Goal: Task Accomplishment & Management: Manage account settings

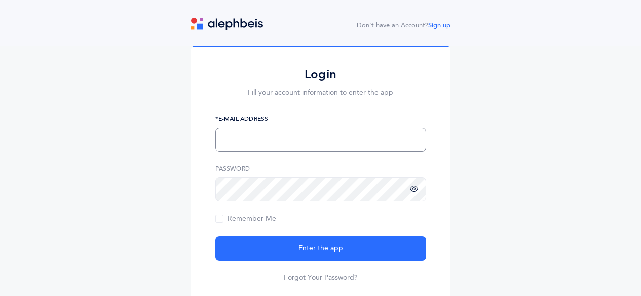
type input "[EMAIL_ADDRESS][DOMAIN_NAME]"
click at [412, 190] on icon at bounding box center [414, 189] width 8 height 9
click at [249, 220] on span "Remember Me" at bounding box center [245, 219] width 61 height 8
click at [0, 0] on input "Remember Me" at bounding box center [0, 0] width 0 height 0
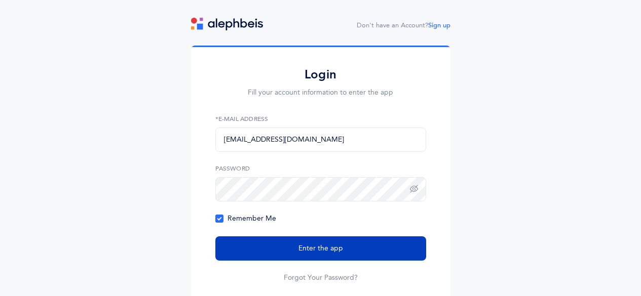
click at [292, 249] on button "Enter the app" at bounding box center [320, 249] width 211 height 24
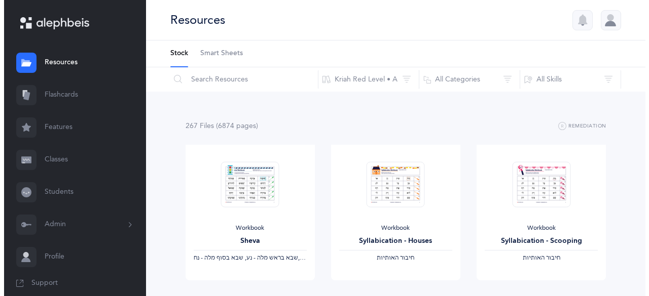
scroll to position [10, 0]
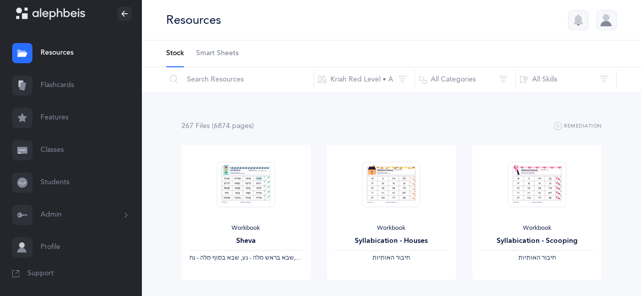
click at [54, 186] on link "Students" at bounding box center [71, 183] width 142 height 32
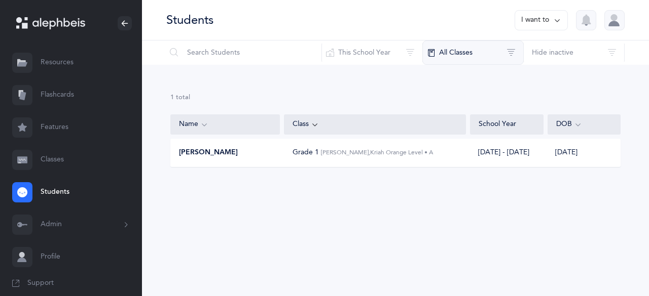
click at [511, 55] on button "All Classes" at bounding box center [472, 53] width 101 height 24
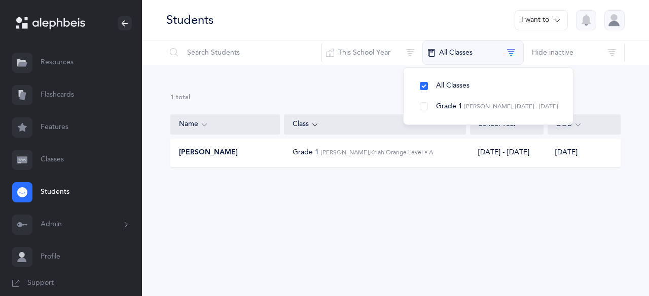
click at [511, 55] on button "All Classes" at bounding box center [472, 53] width 101 height 24
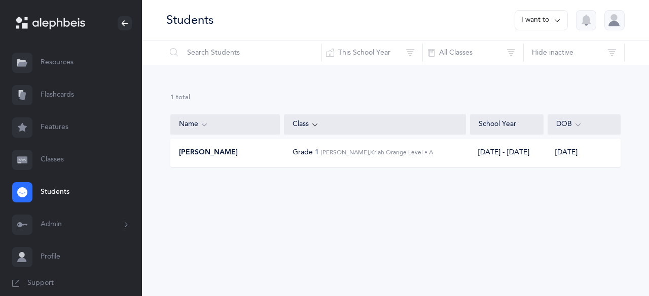
click at [546, 14] on button "I want to" at bounding box center [540, 20] width 53 height 20
click at [522, 71] on button "Add student" at bounding box center [530, 70] width 57 height 18
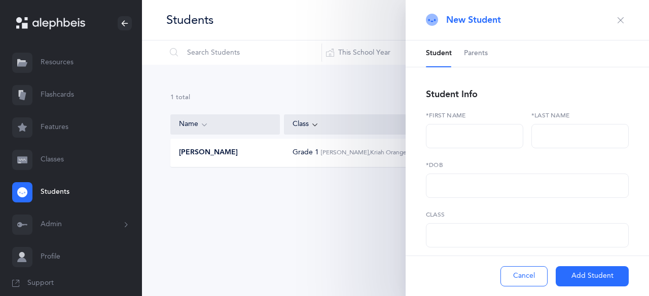
select select
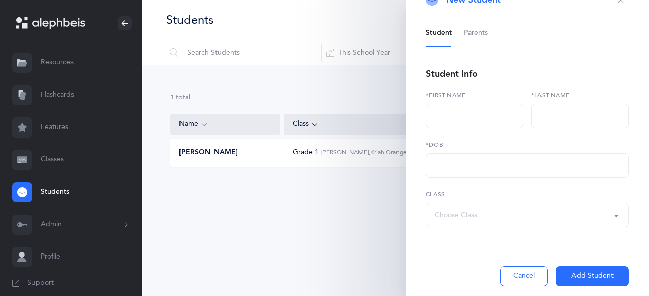
click at [482, 228] on div "Student Parents Student Info *First name *Last name *DOB Grade 1 Choose Class C…" at bounding box center [526, 158] width 243 height 276
click at [482, 222] on div "Choose Class" at bounding box center [526, 215] width 185 height 17
click at [520, 275] on button "Cancel" at bounding box center [523, 277] width 47 height 20
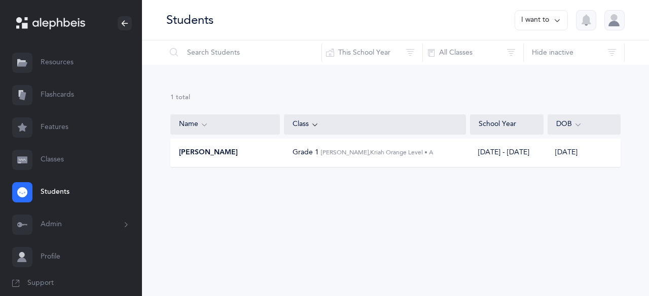
click at [540, 27] on button "I want to" at bounding box center [540, 20] width 53 height 20
click at [72, 161] on link "Classes" at bounding box center [71, 160] width 142 height 32
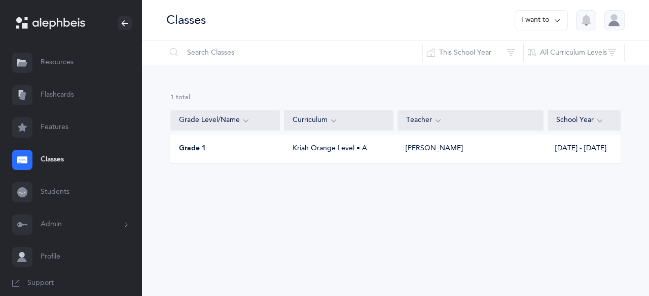
click at [248, 120] on icon at bounding box center [246, 120] width 8 height 11
click at [542, 19] on button "I want to" at bounding box center [540, 20] width 53 height 20
click at [514, 70] on button "Add new" at bounding box center [531, 70] width 56 height 18
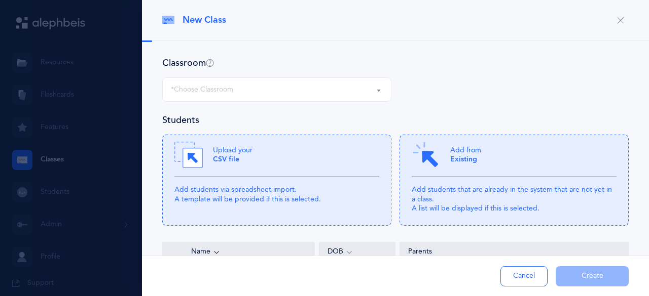
select select
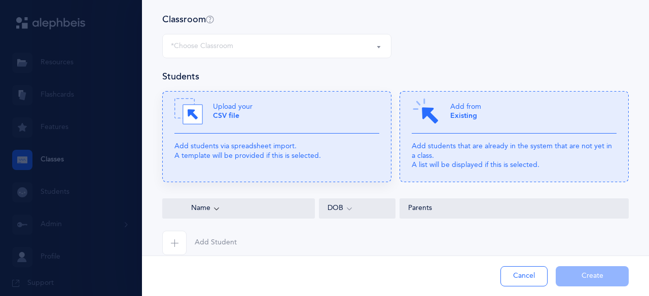
scroll to position [59, 0]
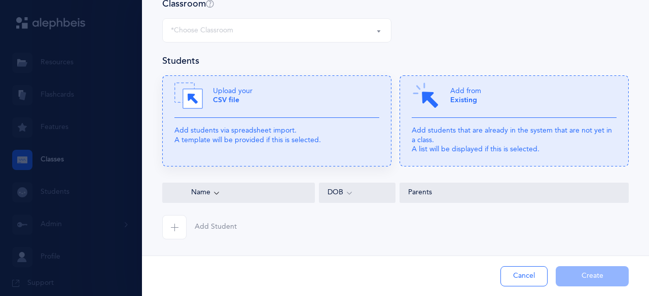
click at [249, 123] on icon at bounding box center [276, 121] width 229 height 91
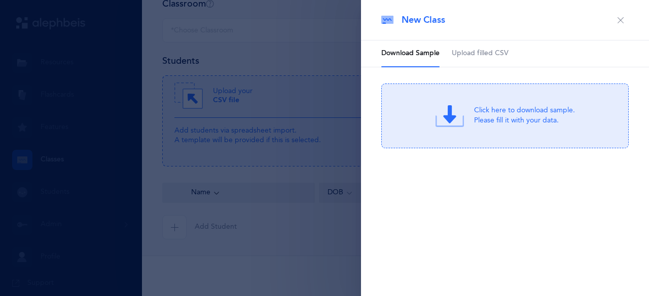
click at [486, 114] on div "Click here to download sample. Please fill it with your data." at bounding box center [524, 116] width 101 height 20
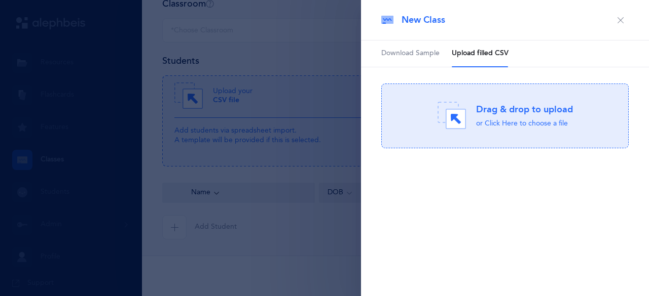
click at [298, 35] on div at bounding box center [324, 148] width 649 height 296
click at [624, 21] on icon "button" at bounding box center [620, 20] width 8 height 8
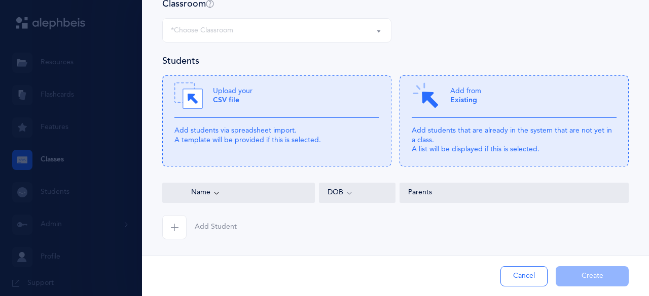
scroll to position [0, 0]
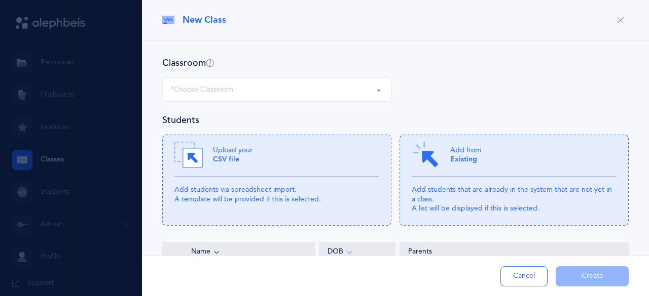
click at [254, 82] on div "*Choose Classroom" at bounding box center [277, 89] width 212 height 17
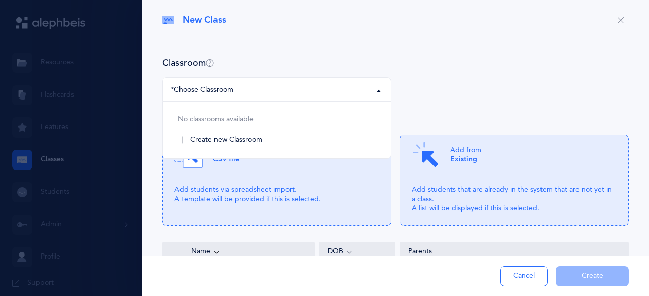
click at [264, 64] on div "Classroom" at bounding box center [395, 63] width 466 height 13
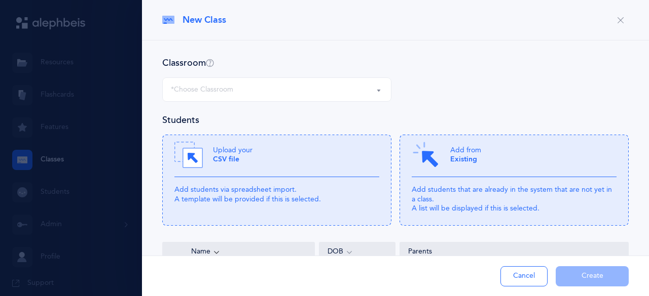
scroll to position [49, 0]
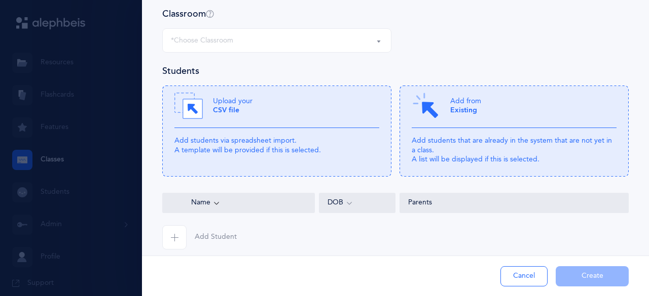
click at [248, 45] on div "*Choose Classroom" at bounding box center [277, 40] width 212 height 17
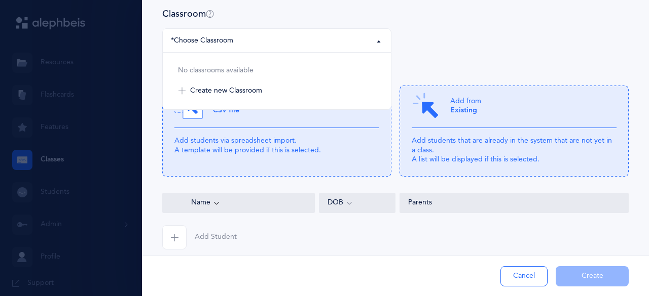
click at [248, 45] on div "*Choose Classroom" at bounding box center [277, 40] width 212 height 17
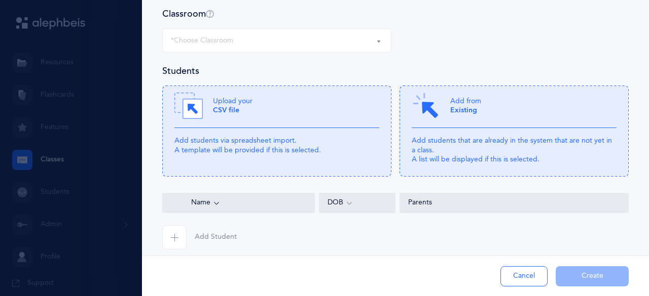
click at [532, 277] on button "Cancel" at bounding box center [523, 277] width 47 height 20
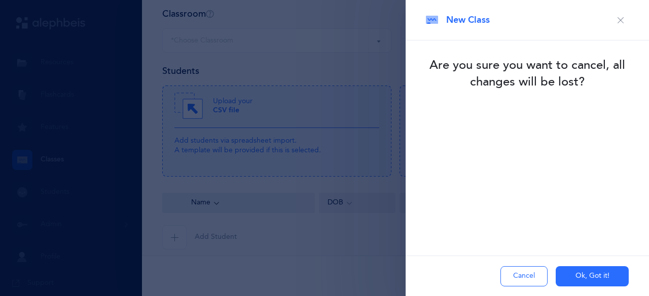
click at [600, 276] on button "Ok, Got it!" at bounding box center [591, 277] width 73 height 20
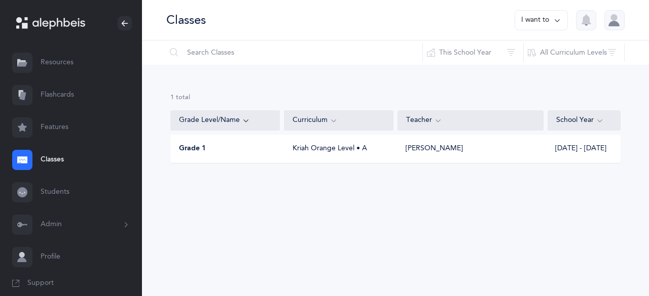
click at [245, 147] on div "Grade 1" at bounding box center [225, 149] width 109 height 10
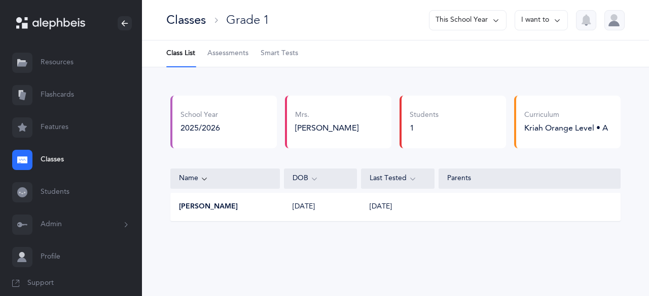
click at [246, 205] on div "[PERSON_NAME]" at bounding box center [225, 207] width 109 height 10
click at [223, 208] on div "[PERSON_NAME]" at bounding box center [225, 207] width 109 height 10
click at [203, 211] on button "[PERSON_NAME]" at bounding box center [208, 207] width 59 height 10
select select "2"
click at [224, 53] on span "Assessments" at bounding box center [227, 54] width 41 height 10
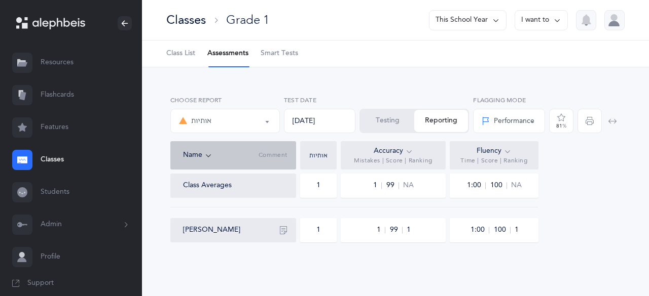
click at [39, 165] on link "Classes" at bounding box center [71, 160] width 142 height 32
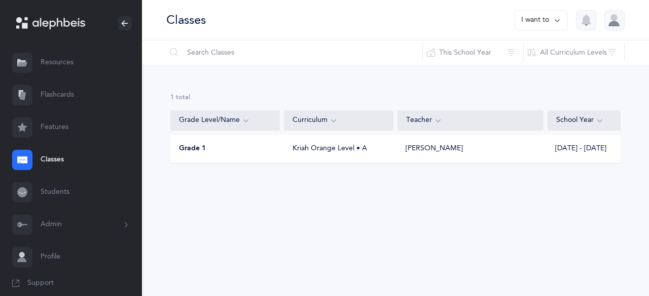
click at [184, 153] on span "Grade 1" at bounding box center [192, 149] width 27 height 10
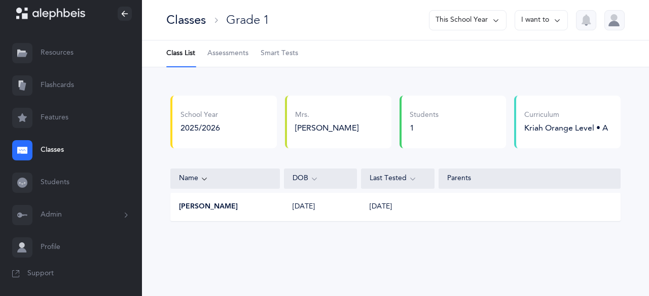
click at [55, 216] on button "Admin" at bounding box center [71, 215] width 142 height 32
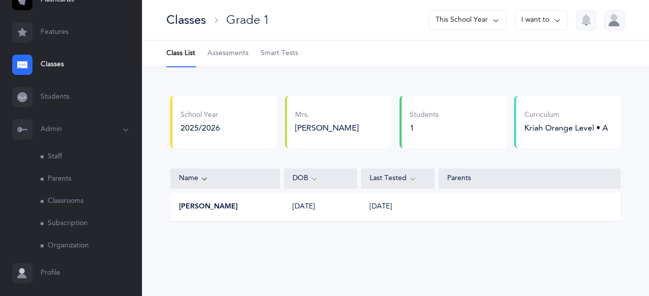
scroll to position [121, 0]
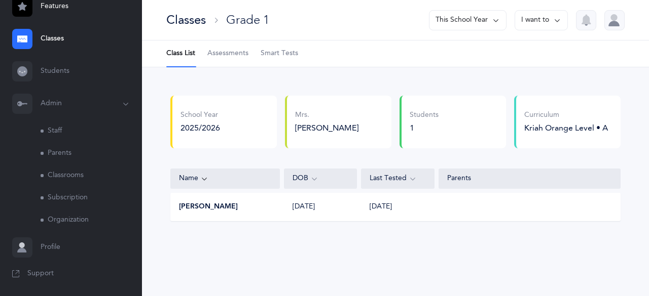
click at [61, 136] on link "Staff" at bounding box center [91, 131] width 101 height 22
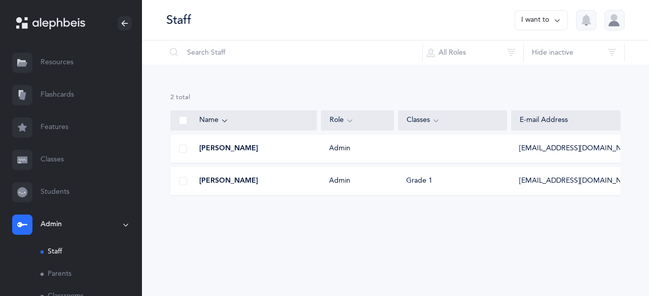
select select
click at [535, 14] on button "I want to" at bounding box center [540, 20] width 53 height 20
click at [510, 56] on button "Add staff member" at bounding box center [521, 52] width 75 height 18
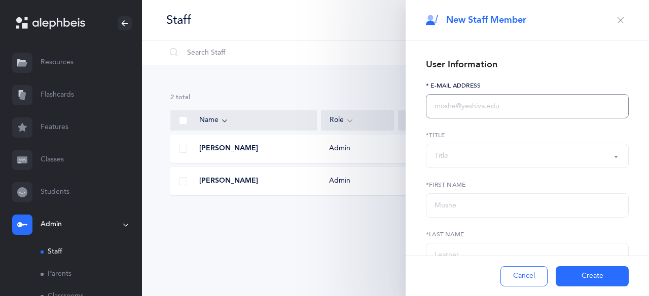
click at [462, 104] on input "text" at bounding box center [527, 106] width 203 height 24
type input "[EMAIL_ADDRESS][DOMAIN_NAME]"
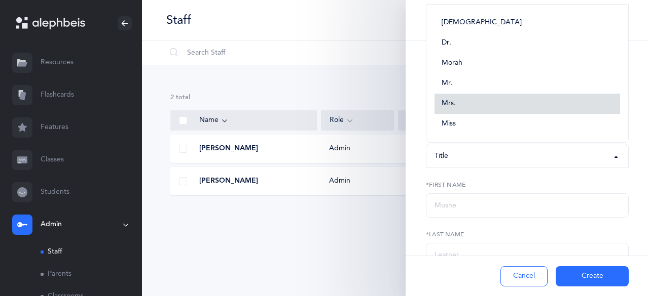
click at [462, 104] on link "Mrs." at bounding box center [526, 104] width 185 height 20
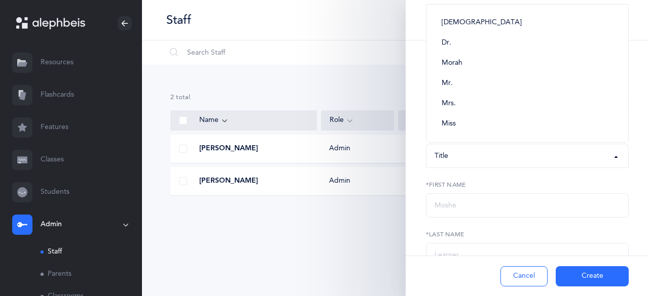
select select "4"
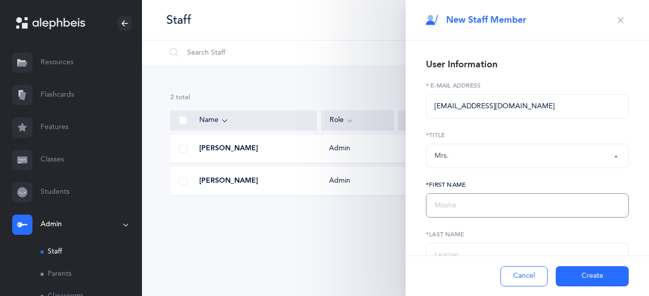
click at [451, 200] on input "text" at bounding box center [527, 206] width 203 height 24
type input "Shaina"
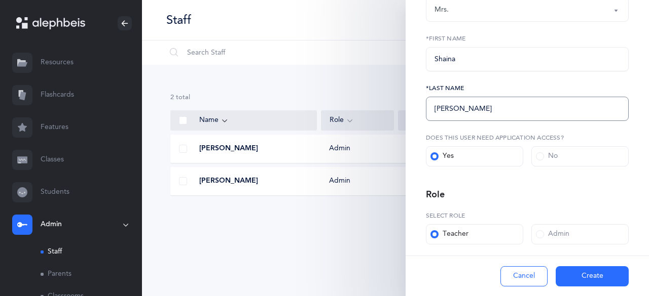
scroll to position [182, 0]
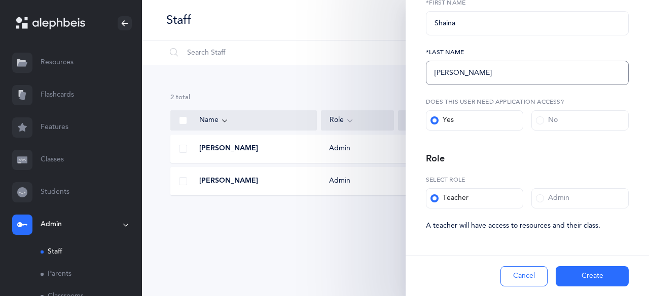
type input "[PERSON_NAME]"
click at [508, 150] on form "User Information [EMAIL_ADDRESS][DOMAIN_NAME] * E-Mail Address Rabbi [PERSON_NA…" at bounding box center [527, 52] width 203 height 357
click at [592, 271] on button "Create" at bounding box center [591, 277] width 73 height 20
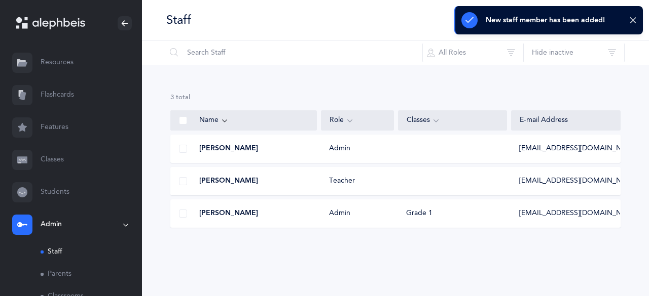
click at [449, 187] on div "[PERSON_NAME] Teacher [EMAIL_ADDRESS][DOMAIN_NAME]" at bounding box center [395, 181] width 450 height 28
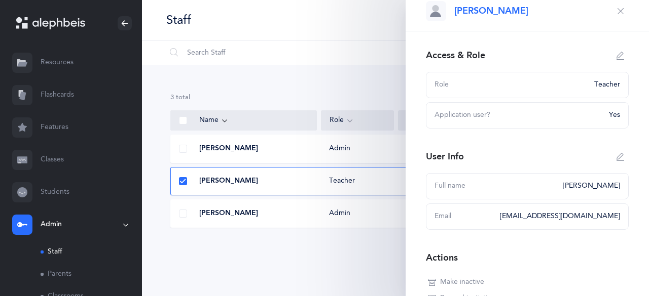
scroll to position [0, 0]
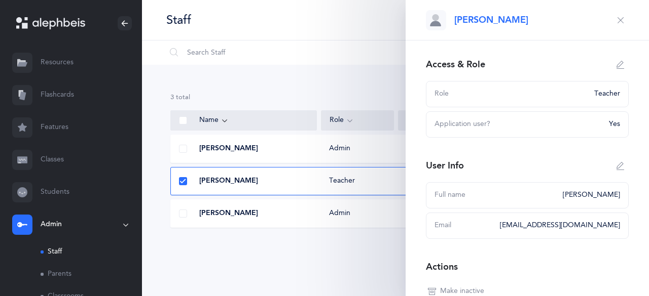
click at [616, 68] on icon "button" at bounding box center [620, 65] width 8 height 8
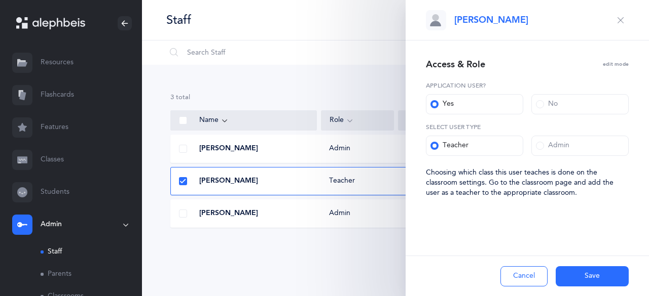
click at [551, 150] on div "Admin" at bounding box center [552, 146] width 33 height 10
click at [0, 0] on input "Admin" at bounding box center [0, 0] width 0 height 0
click at [589, 275] on button "Save" at bounding box center [591, 277] width 73 height 20
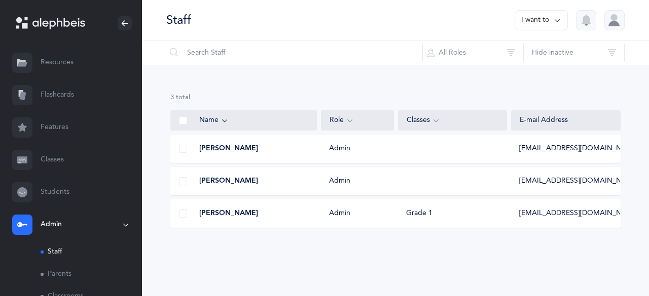
click at [548, 27] on button "I want to" at bounding box center [540, 20] width 53 height 20
click at [526, 55] on button "Add staff member" at bounding box center [521, 52] width 75 height 18
select select
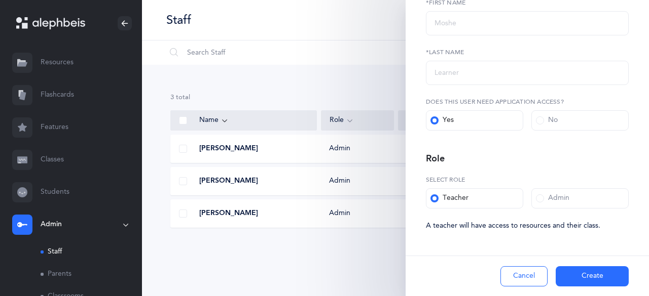
scroll to position [126, 0]
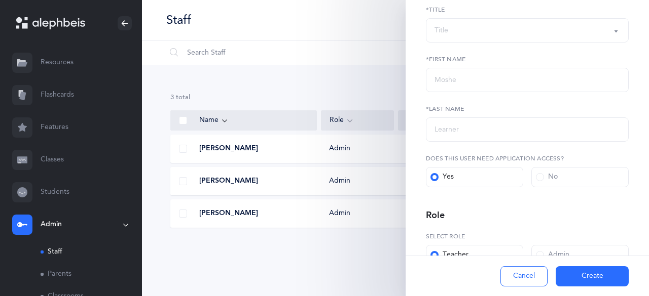
click at [533, 275] on button "Cancel" at bounding box center [523, 277] width 47 height 20
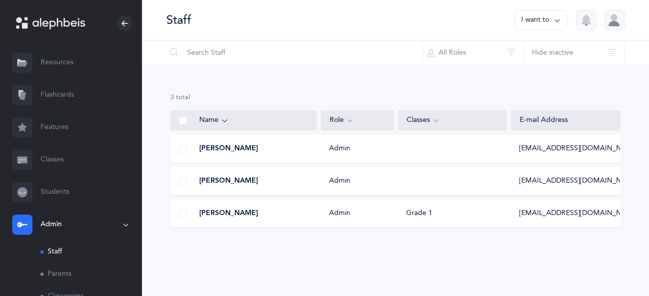
click at [619, 20] on div at bounding box center [614, 20] width 20 height 20
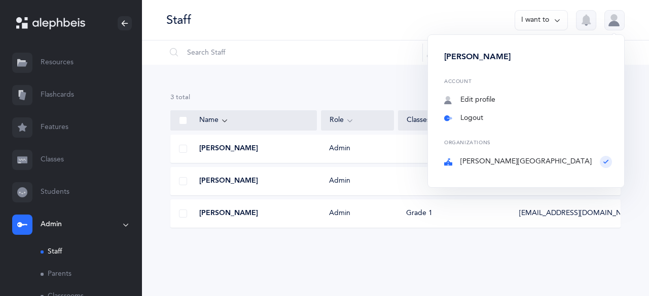
click at [517, 116] on link "Logout" at bounding box center [528, 119] width 168 height 10
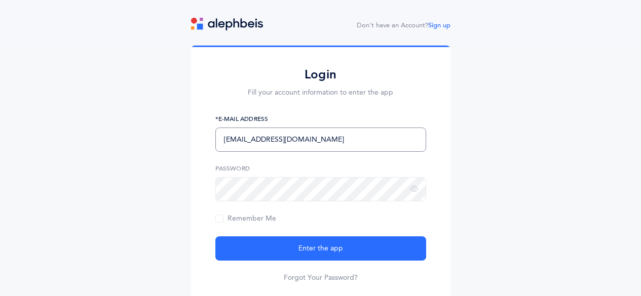
drag, startPoint x: 290, startPoint y: 143, endPoint x: 180, endPoint y: 166, distance: 112.2
click at [180, 166] on div "Login Fill your account information to enter the app rdukesz@hha.ca *E-Mail Add…" at bounding box center [320, 179] width 641 height 266
type input "srosenfeld@hha.ca"
click at [215, 237] on button "Enter the app" at bounding box center [320, 249] width 211 height 24
click at [362, 140] on input "srosenfeld@hha.ca" at bounding box center [320, 140] width 211 height 24
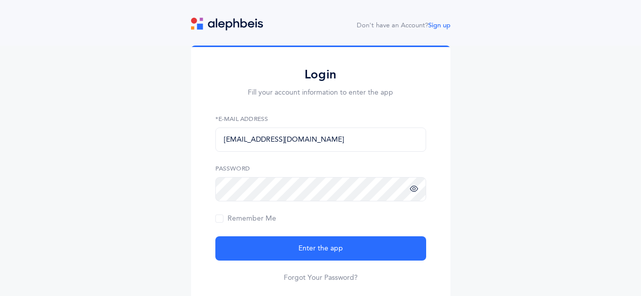
click at [413, 191] on icon at bounding box center [414, 189] width 8 height 9
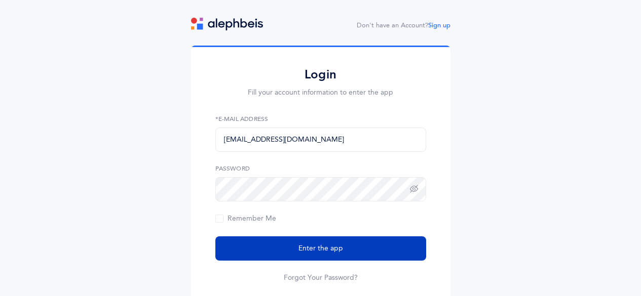
click at [319, 260] on button "Enter the app" at bounding box center [320, 249] width 211 height 24
